Goal: Task Accomplishment & Management: Complete application form

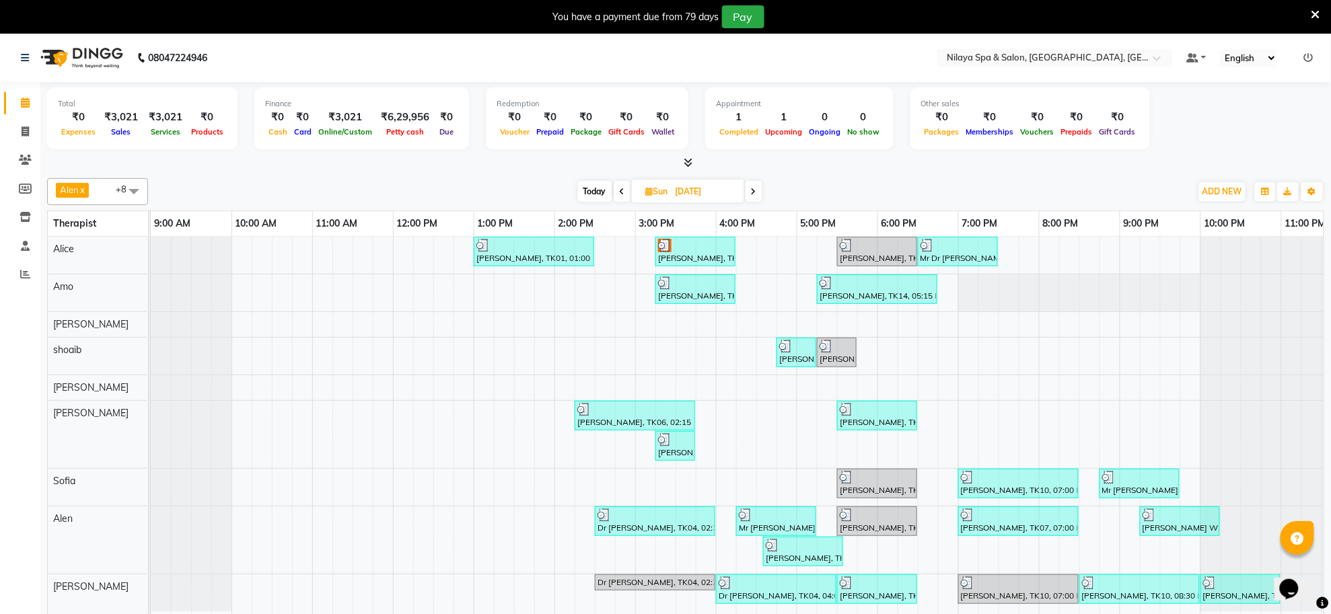
click at [585, 190] on span "Today" at bounding box center [595, 191] width 34 height 21
type input "02-09-2025"
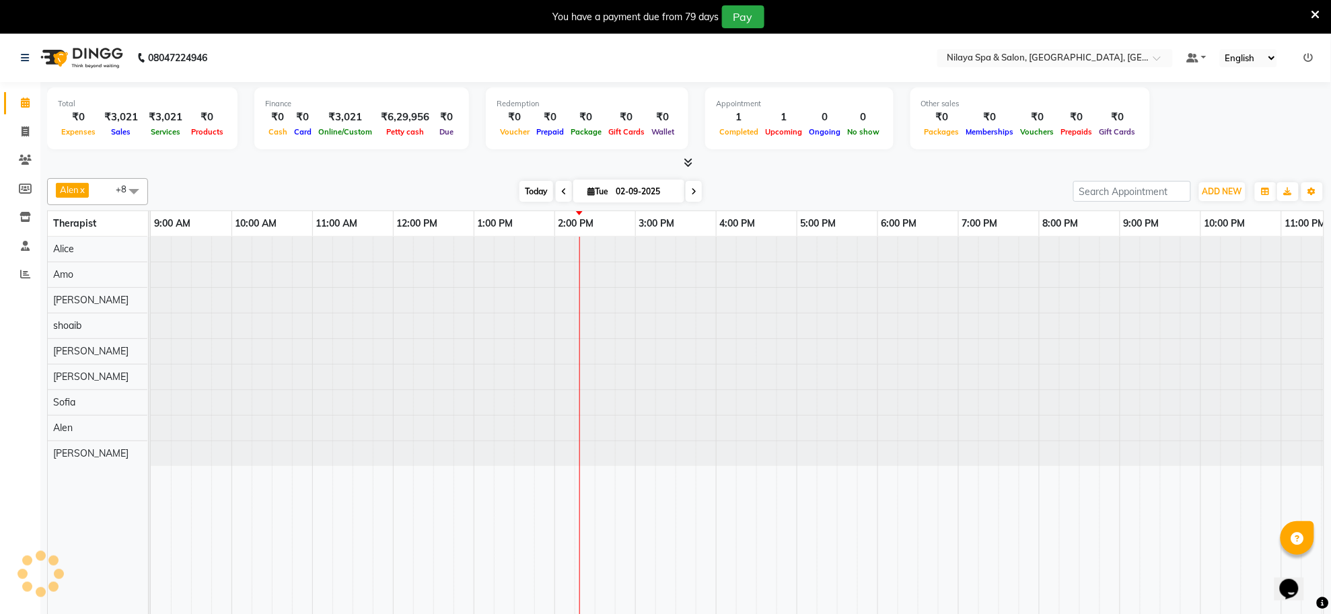
scroll to position [0, 38]
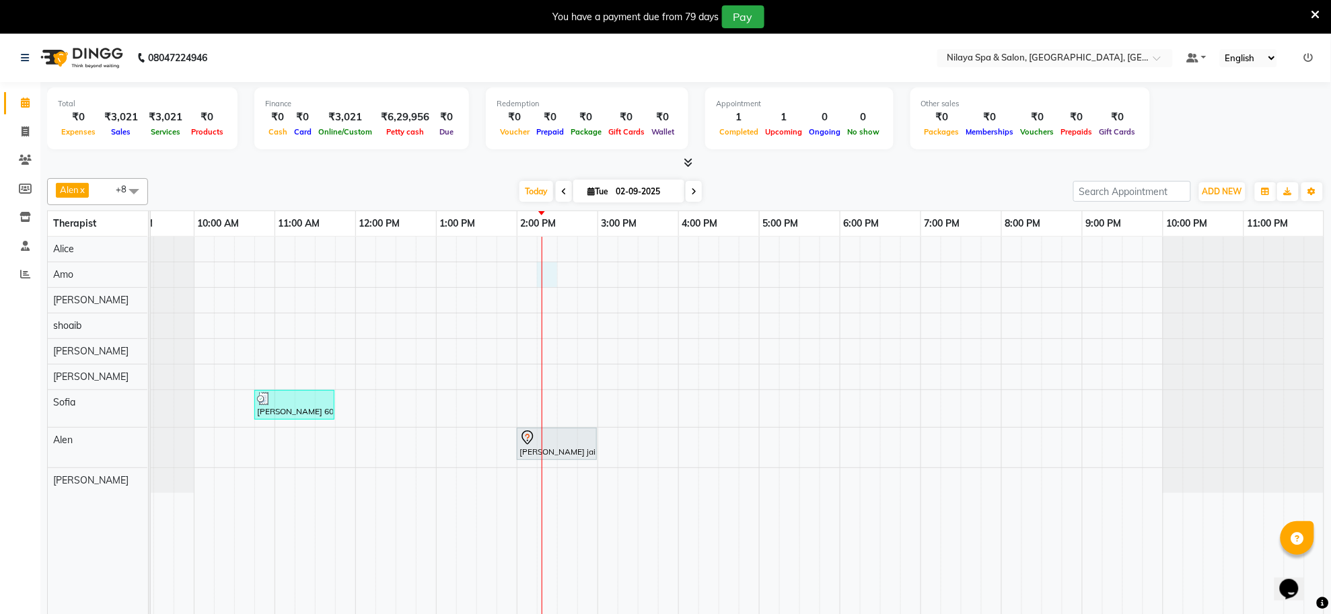
click at [550, 275] on div "[PERSON_NAME] 601, TK01, 10:45 AM-11:45 AM, Stress Relief Therapy([DEMOGRAPHIC_…" at bounding box center [718, 435] width 1211 height 396
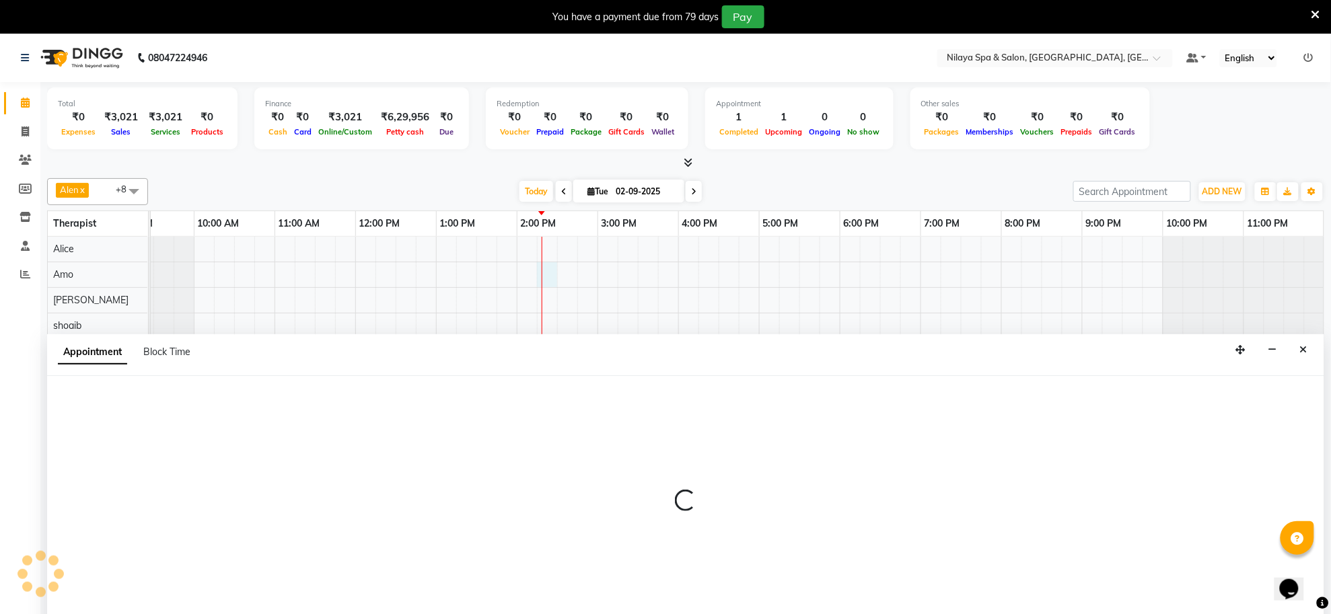
scroll to position [34, 0]
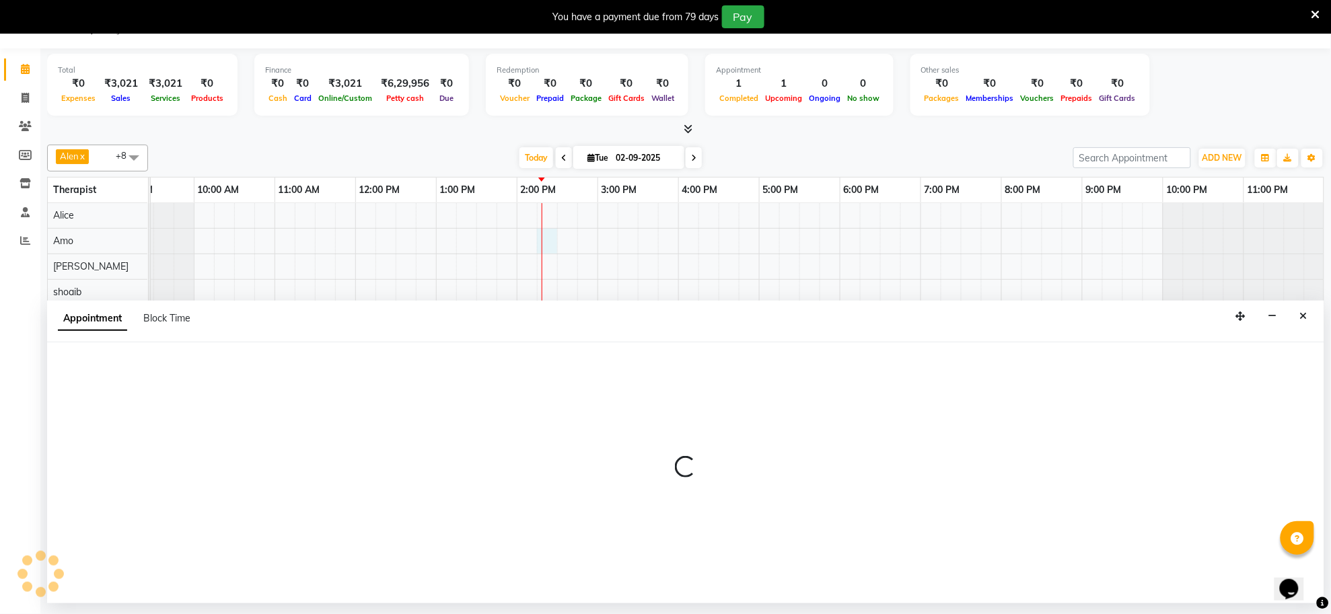
select select "80700"
select select "855"
select select "tentative"
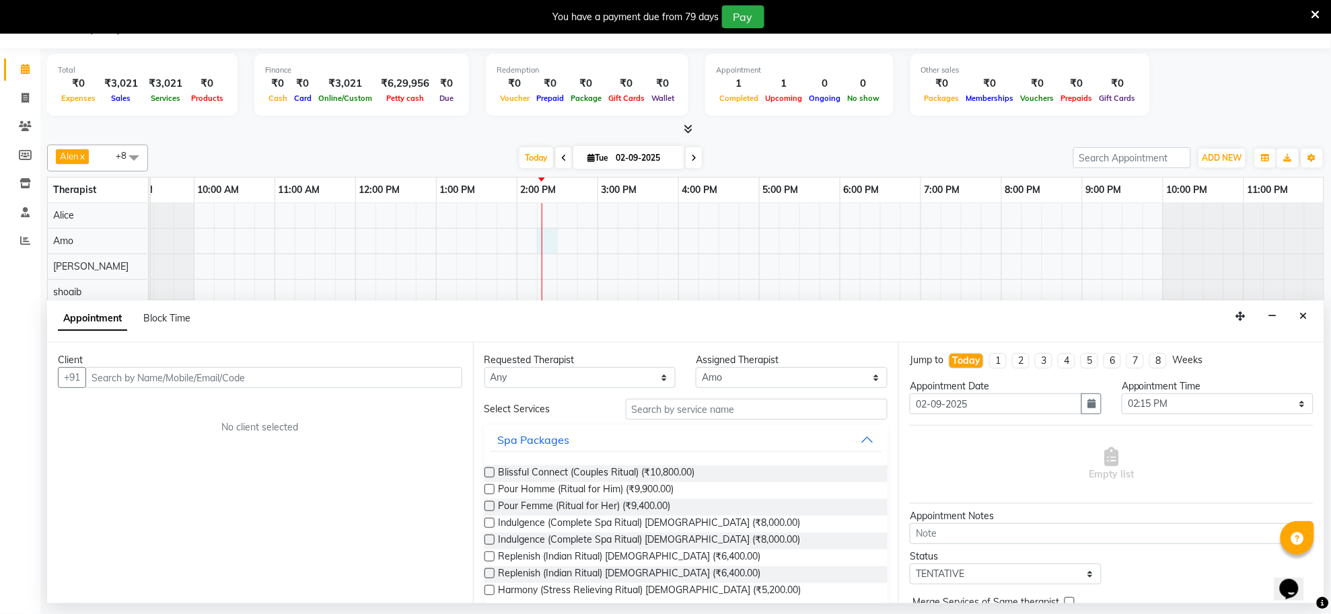
click at [364, 378] on input "text" at bounding box center [273, 377] width 377 height 21
type input "7051621067"
click at [424, 375] on span "Add Client" at bounding box center [434, 377] width 45 height 12
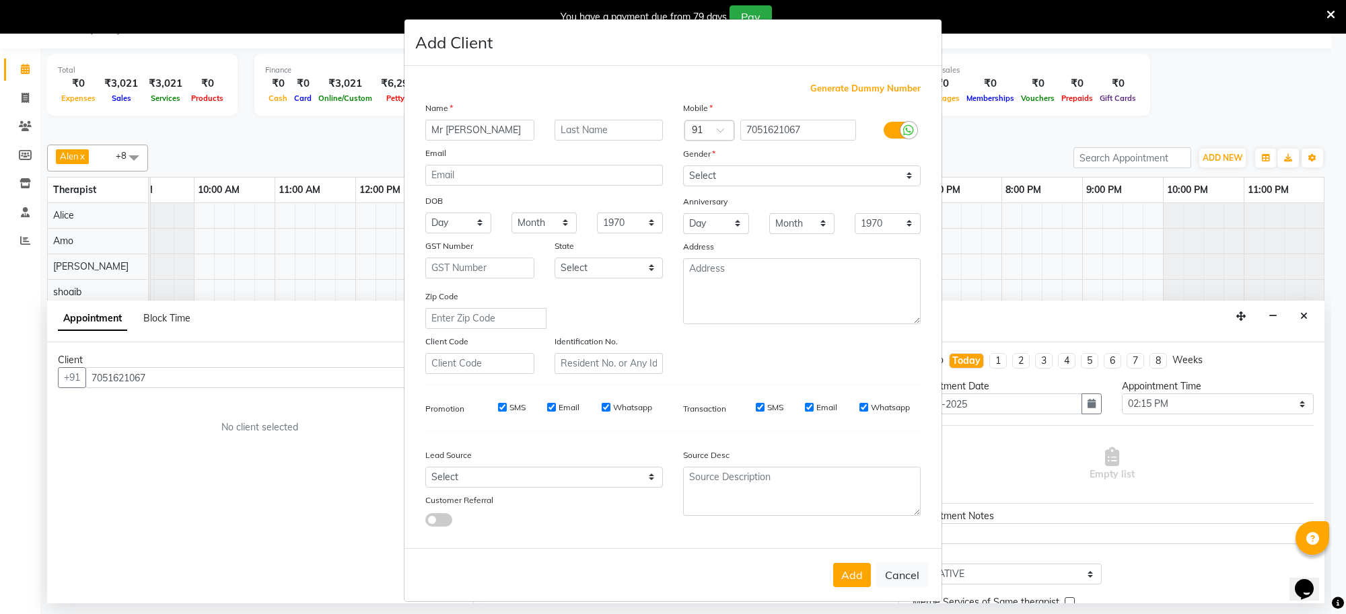
type input "Mr [PERSON_NAME]"
click at [563, 129] on input "text" at bounding box center [609, 130] width 109 height 21
type input "yadav"
click at [703, 176] on select "Select [DEMOGRAPHIC_DATA] [DEMOGRAPHIC_DATA] Other Prefer Not To Say" at bounding box center [802, 176] width 238 height 21
select select "[DEMOGRAPHIC_DATA]"
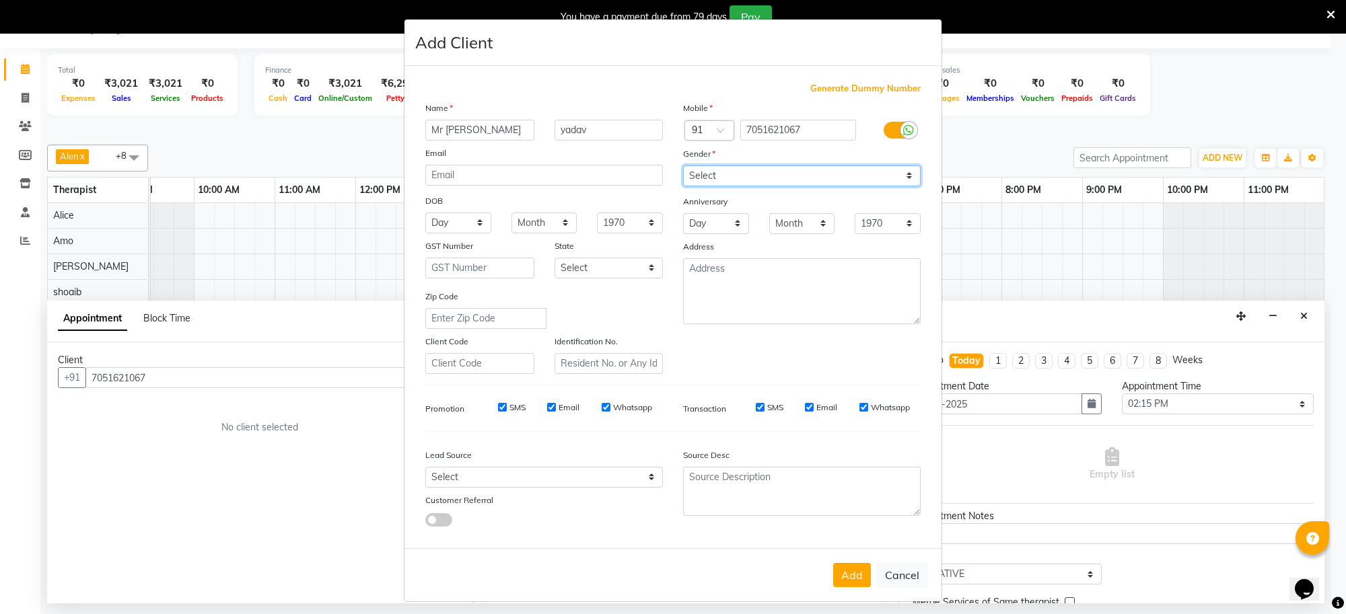
click at [683, 166] on select "Select [DEMOGRAPHIC_DATA] [DEMOGRAPHIC_DATA] Other Prefer Not To Say" at bounding box center [802, 176] width 238 height 21
click at [853, 572] on button "Add" at bounding box center [852, 575] width 38 height 24
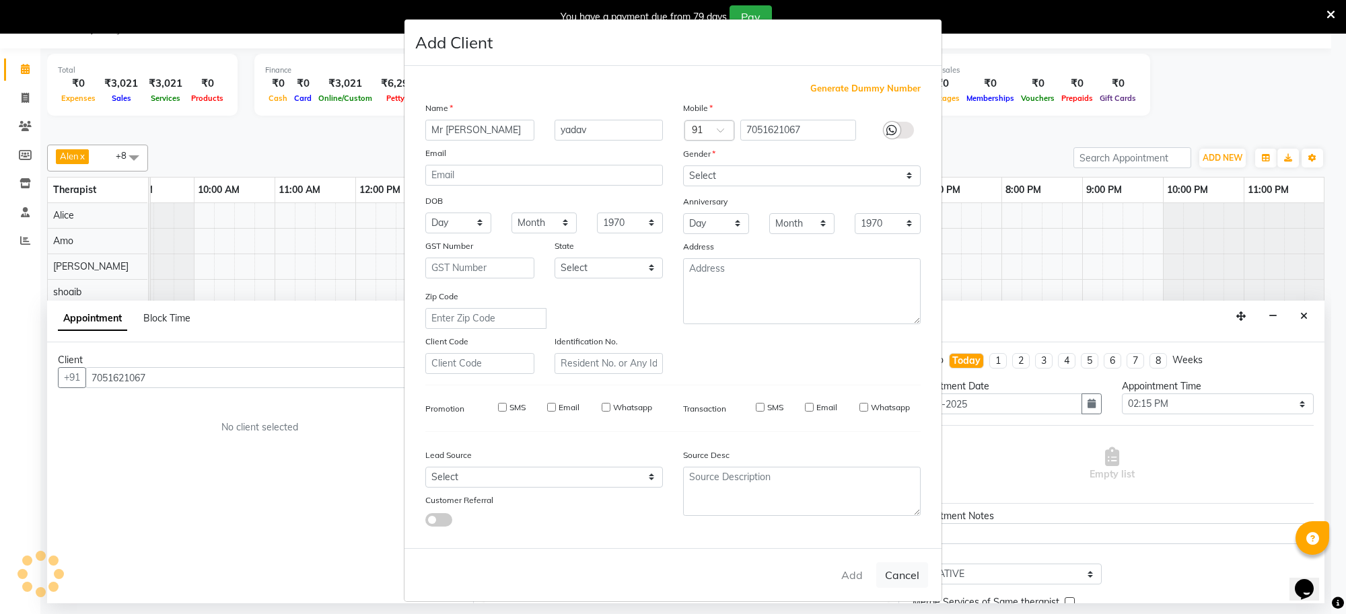
type input "70******67"
select select
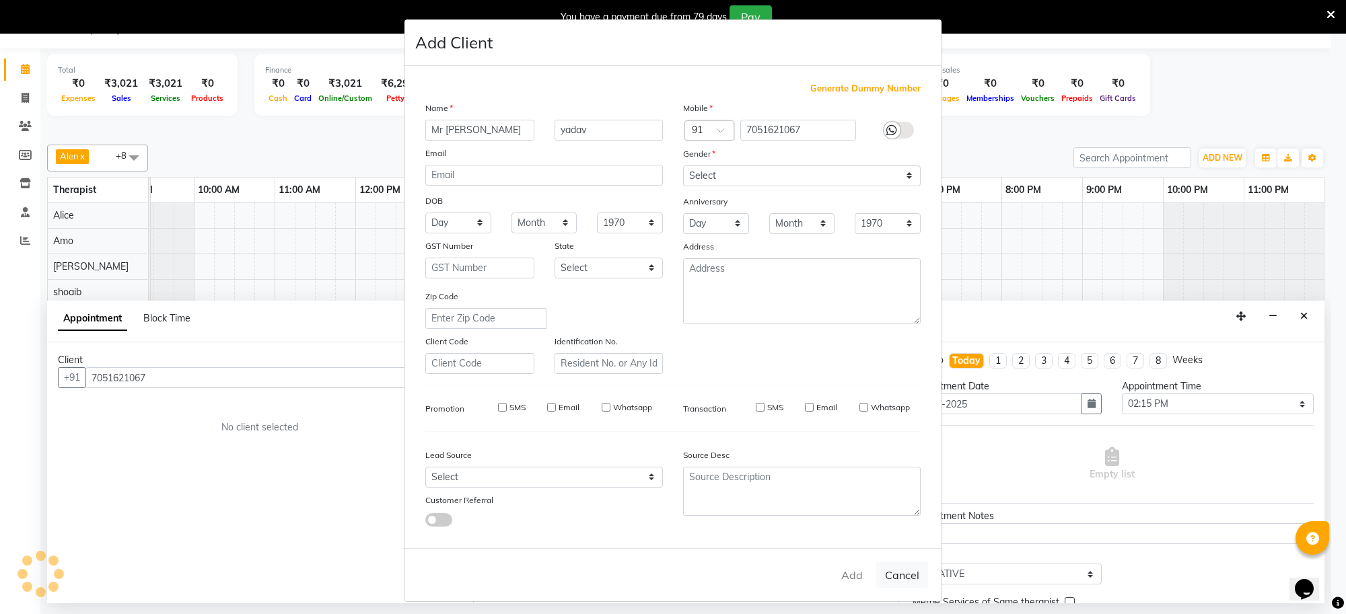
select select
checkbox input "false"
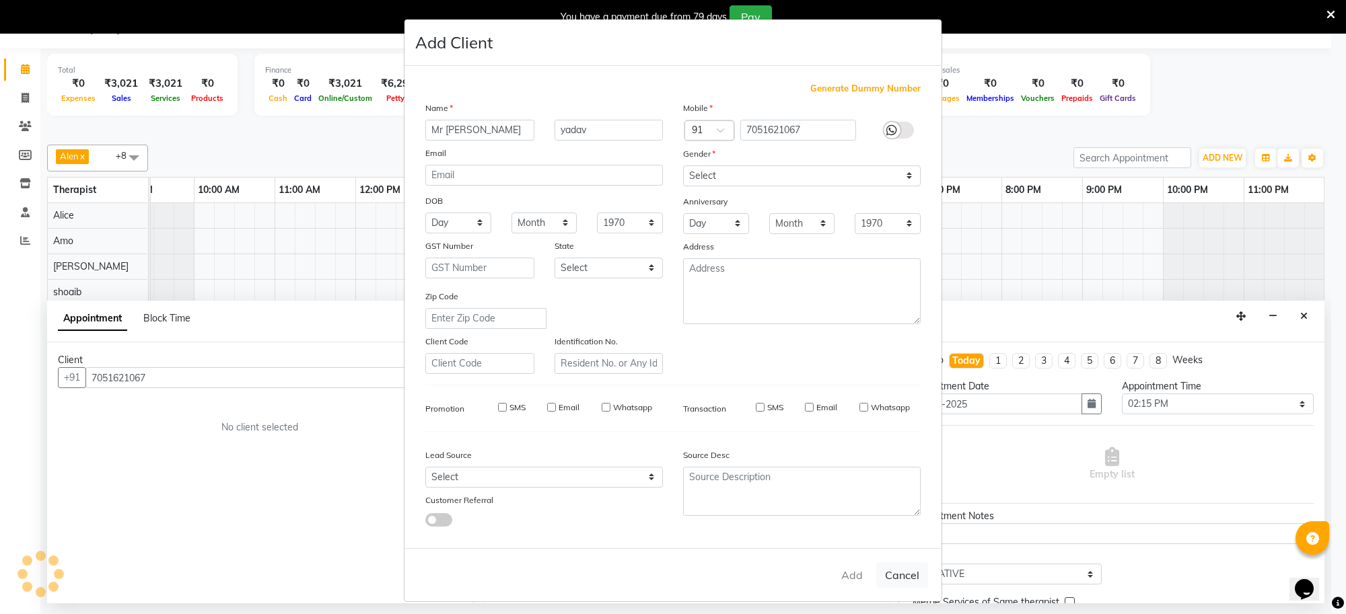
checkbox input "false"
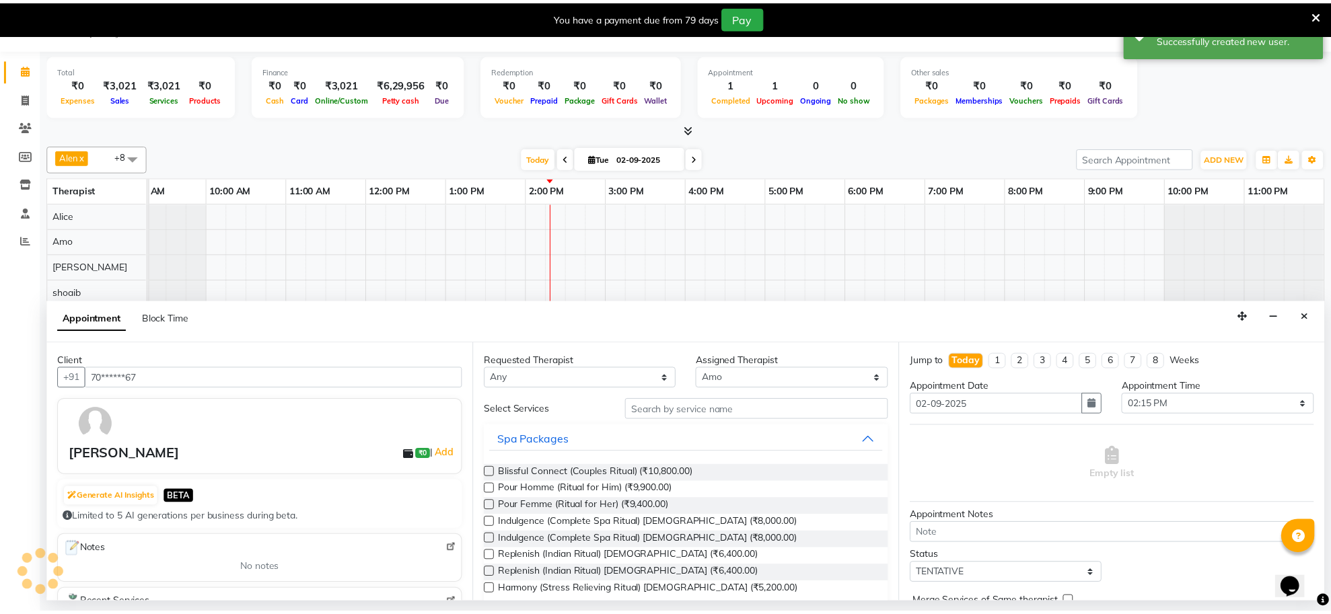
scroll to position [0, 24]
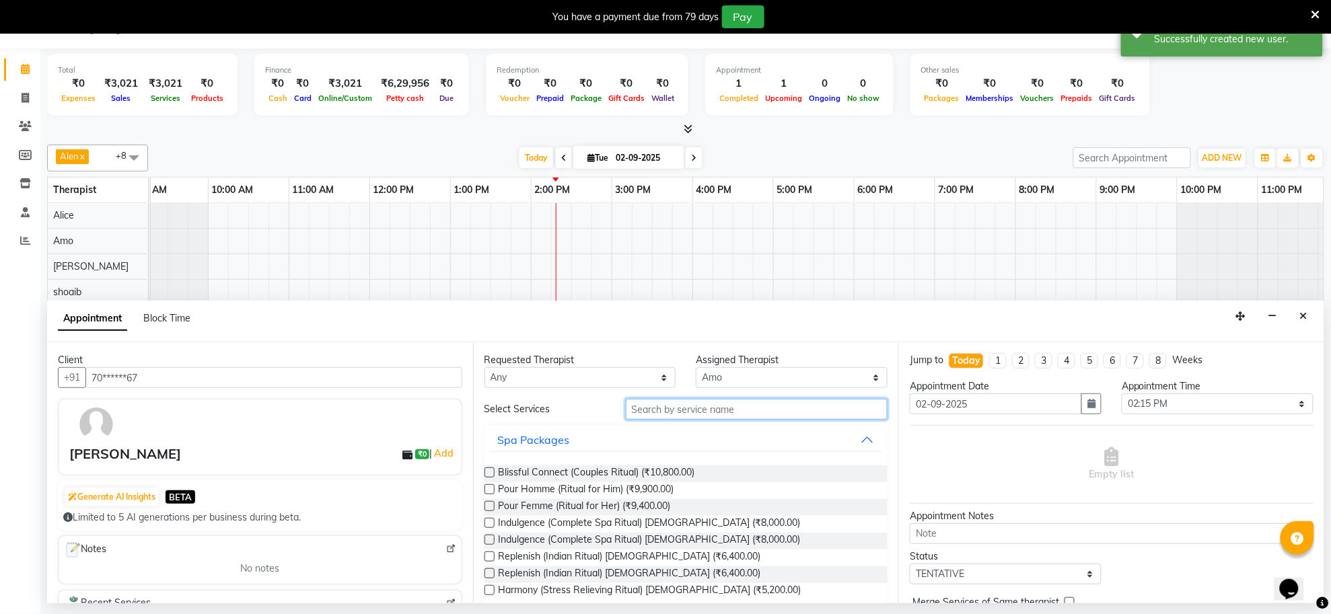
click at [671, 404] on input "text" at bounding box center [757, 409] width 262 height 21
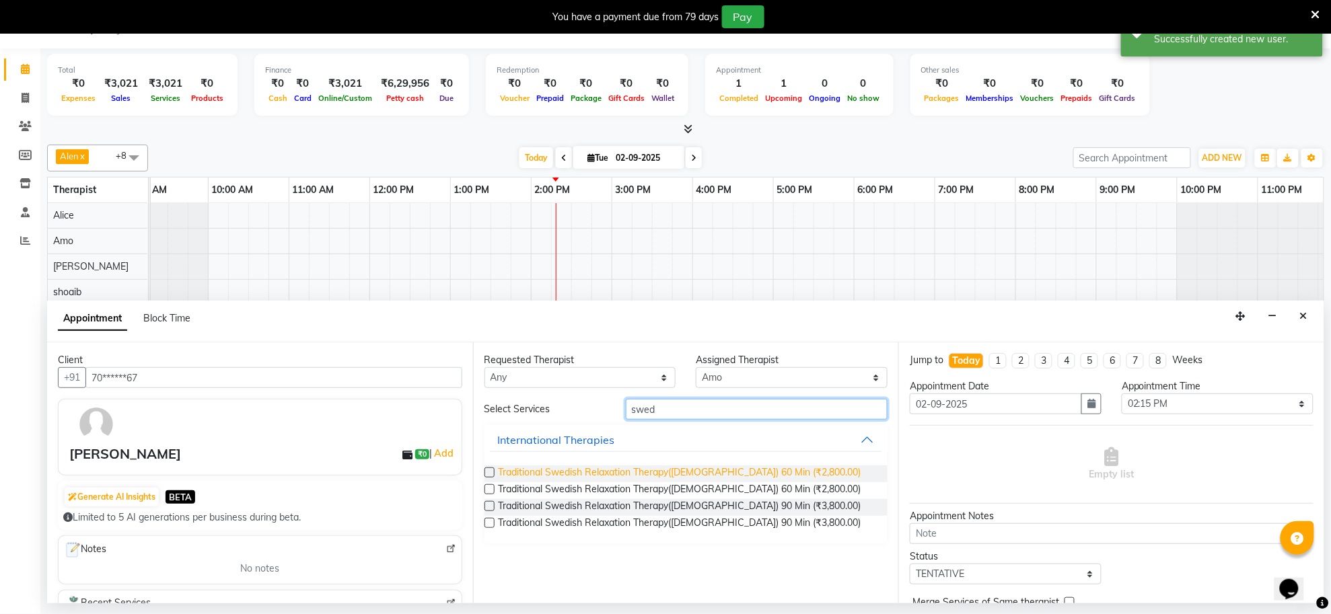
type input "swed"
click at [653, 474] on span "Traditional Swedish Relaxation Therapy([DEMOGRAPHIC_DATA]) 60 Min (₹2,800.00)" at bounding box center [680, 474] width 363 height 17
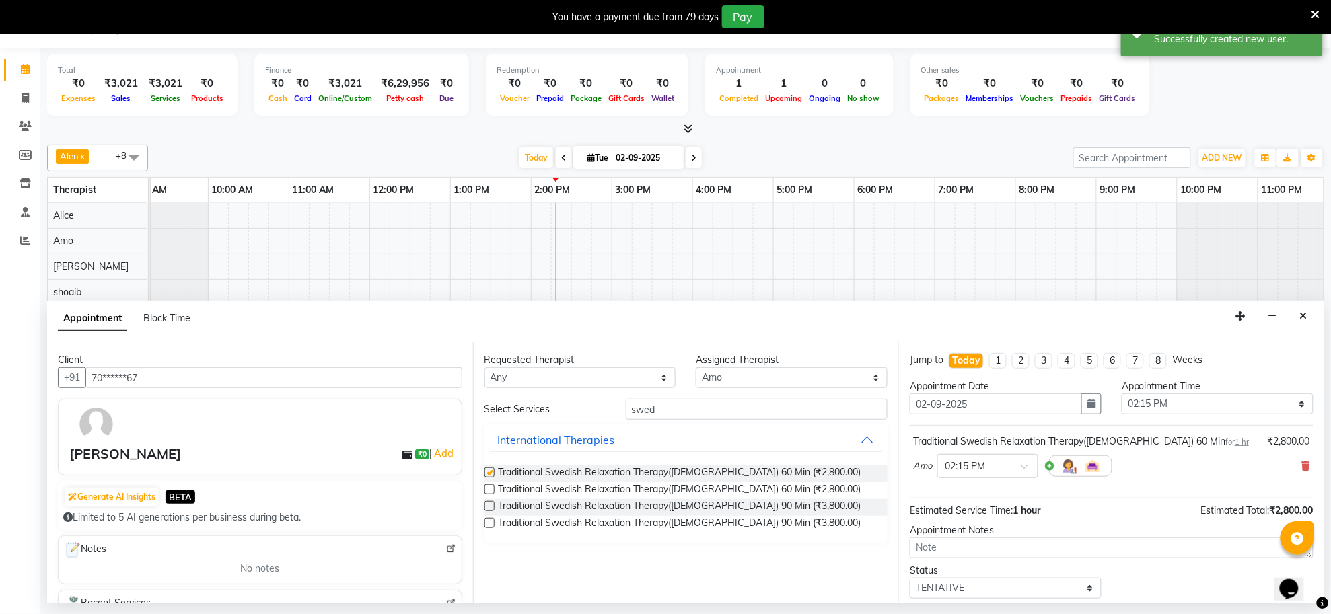
checkbox input "false"
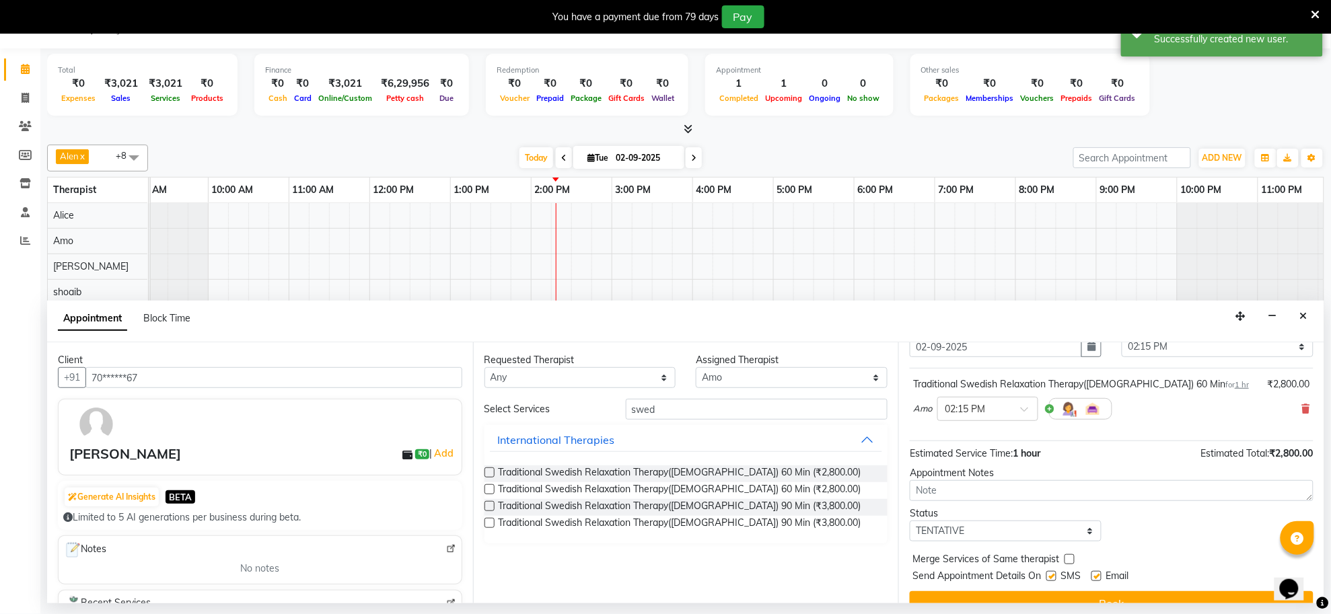
scroll to position [81, 0]
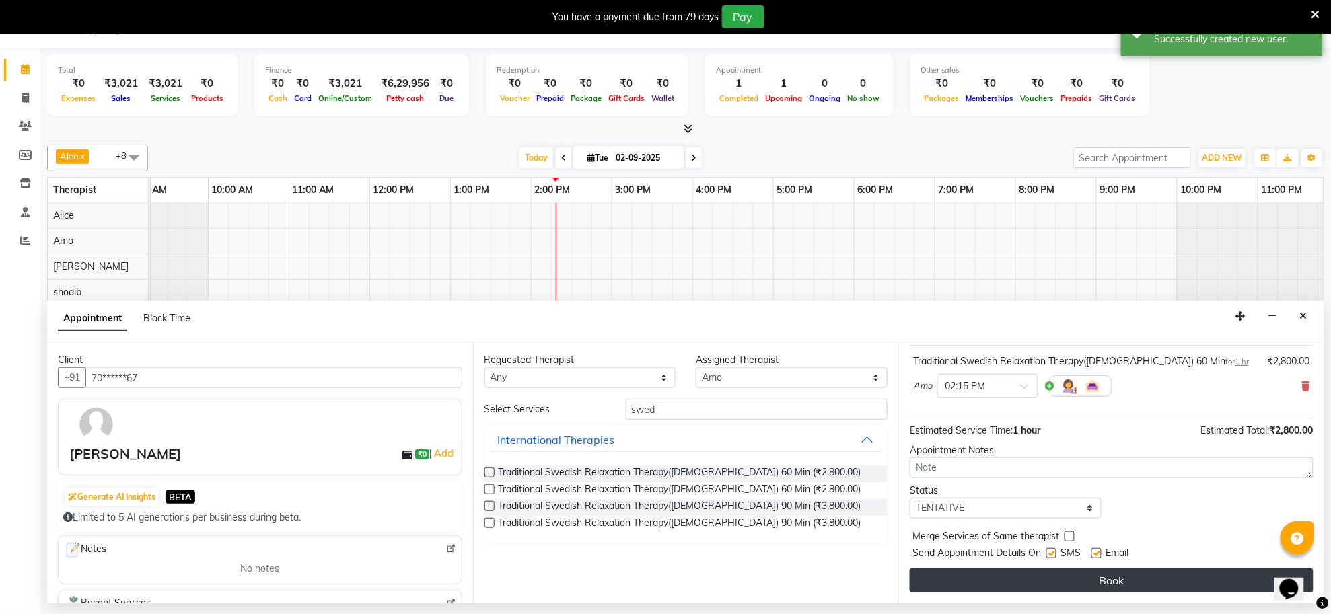
click at [1118, 587] on button "Book" at bounding box center [1112, 581] width 404 height 24
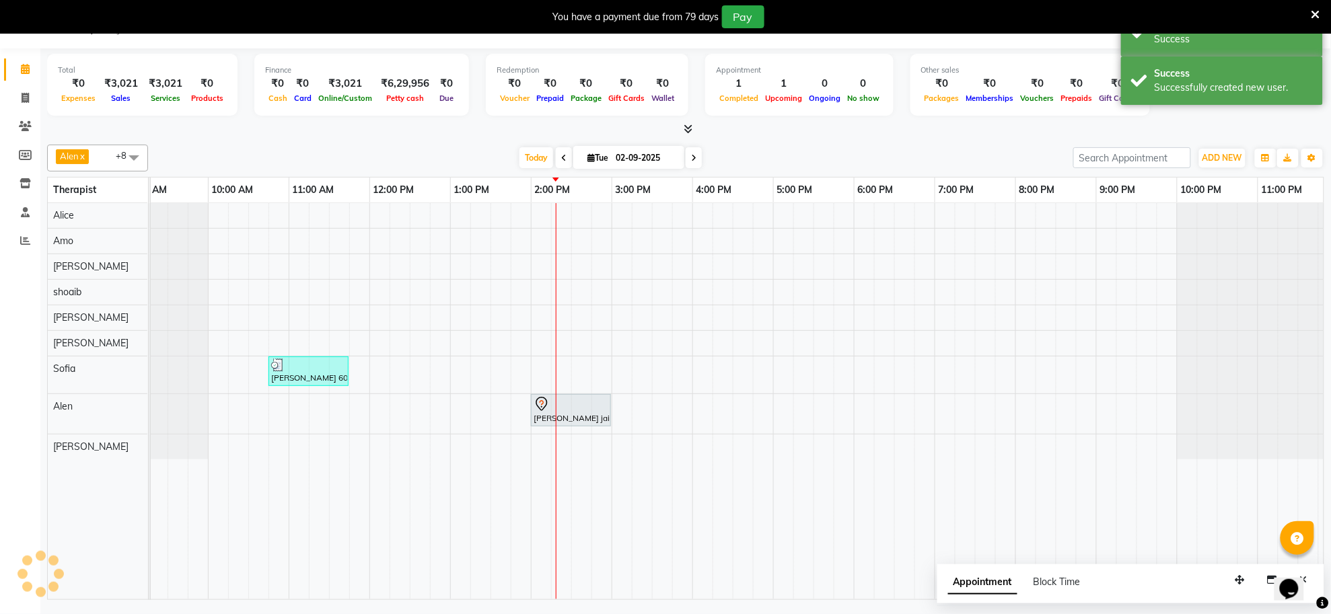
scroll to position [0, 0]
